Goal: Information Seeking & Learning: Learn about a topic

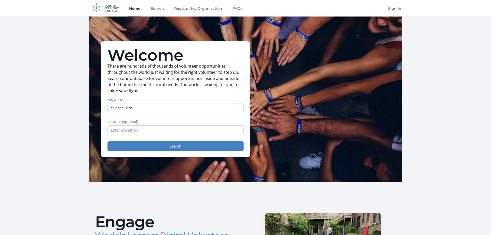
type input "science, kids"
click at [107, 141] on button "Search" at bounding box center [175, 146] width 136 height 10
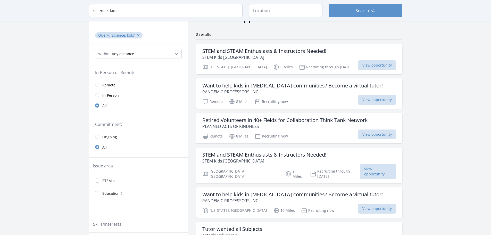
scroll to position [26, 0]
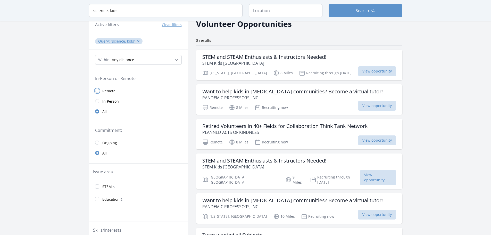
click at [99, 90] on input "radio" at bounding box center [97, 91] width 4 height 4
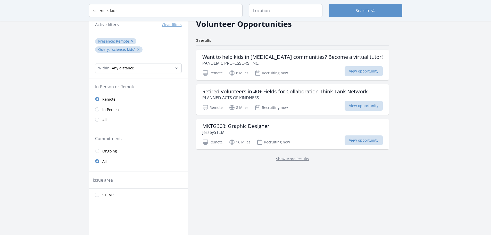
click at [137, 49] on button "✕" at bounding box center [138, 49] width 3 height 5
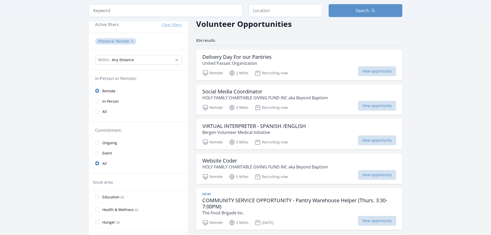
click at [131, 41] on button "✕" at bounding box center [132, 41] width 3 height 5
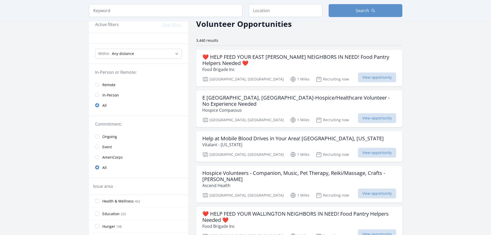
click at [98, 83] on link "Remote" at bounding box center [138, 84] width 99 height 10
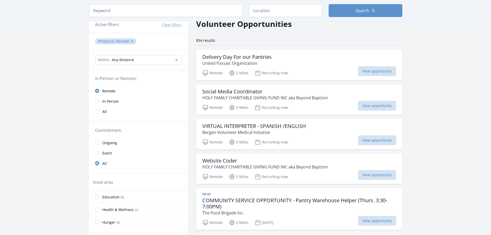
click at [98, 140] on link "Ongoing" at bounding box center [138, 142] width 99 height 10
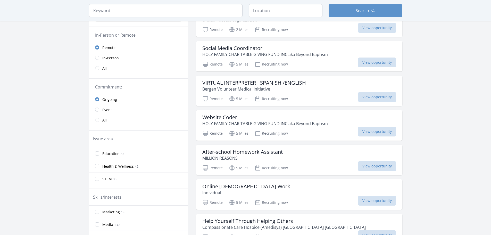
scroll to position [77, 0]
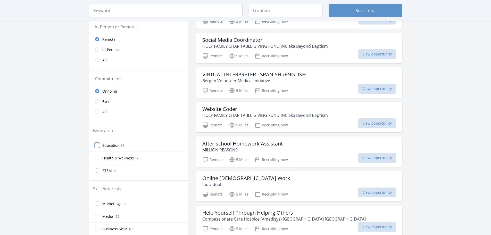
click at [97, 144] on input "Education 82" at bounding box center [97, 145] width 4 height 4
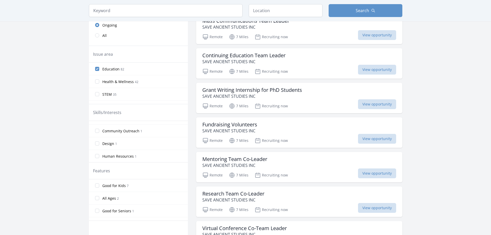
scroll to position [206, 0]
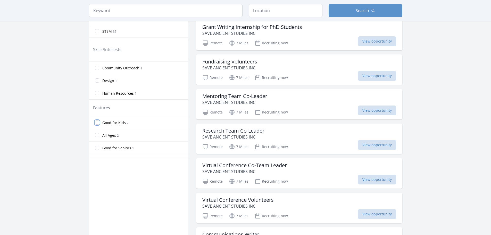
click at [97, 124] on input "Good for Kids 7" at bounding box center [97, 122] width 4 height 4
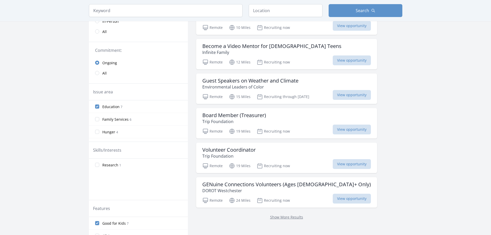
scroll to position [129, 0]
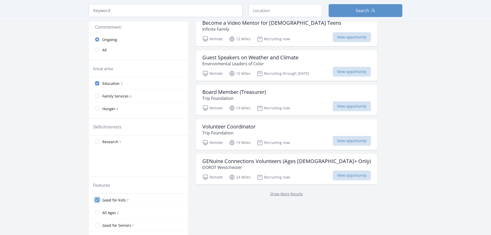
click at [97, 198] on input "Good for Kids 7" at bounding box center [97, 200] width 4 height 4
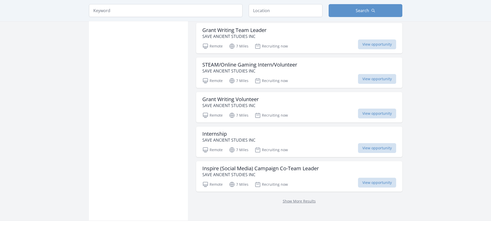
scroll to position [592, 0]
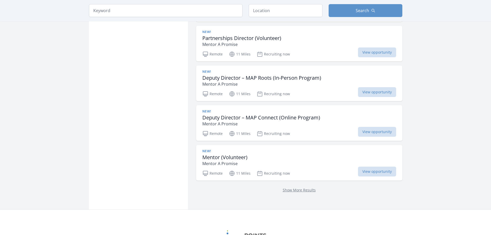
scroll to position [1339, 0]
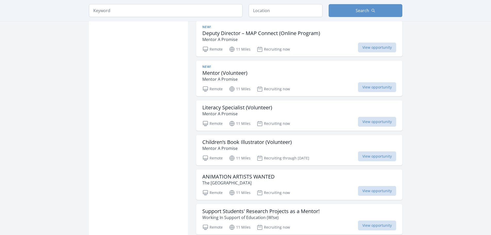
scroll to position [1262, 0]
